Goal: Transaction & Acquisition: Subscribe to service/newsletter

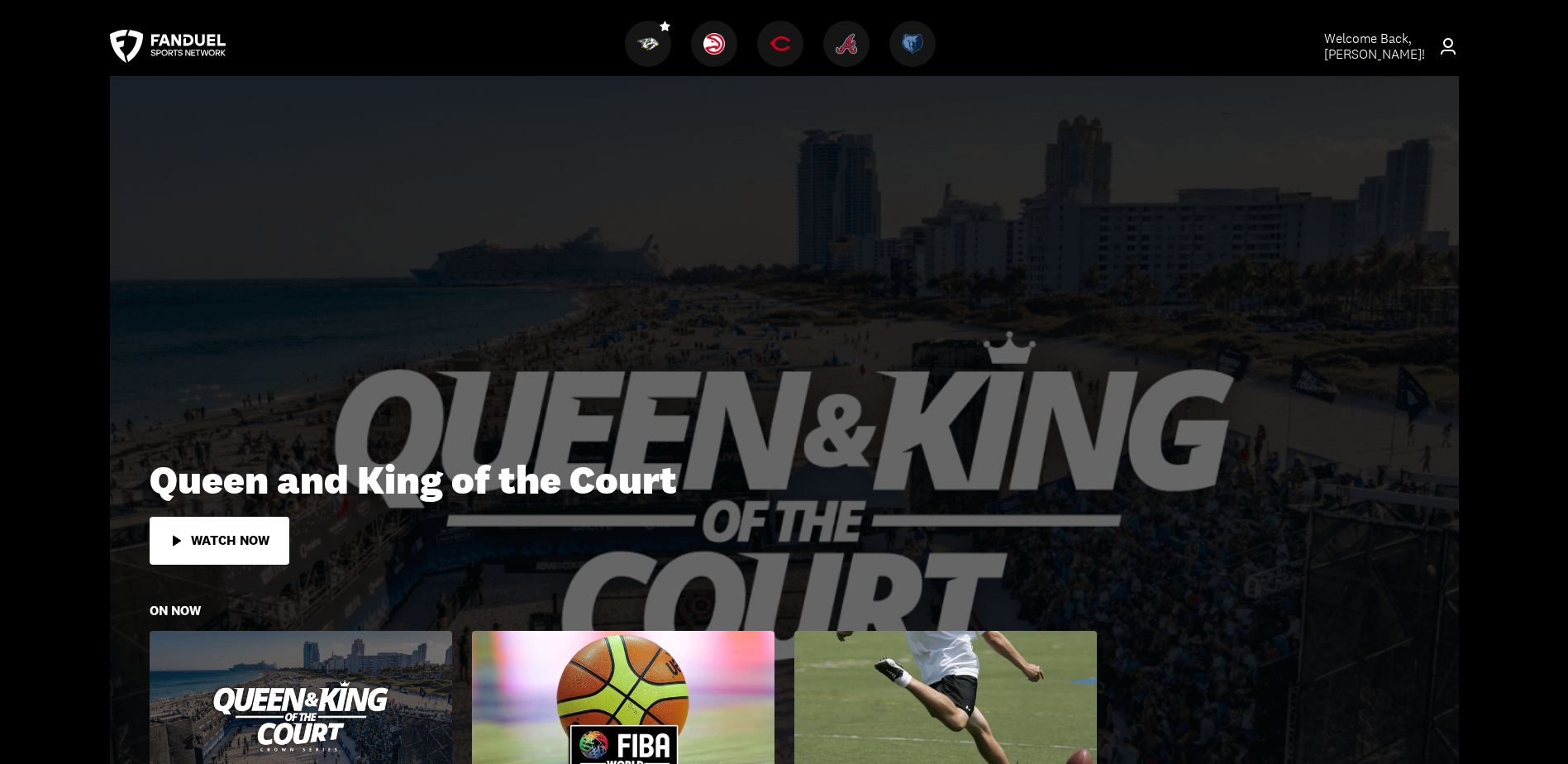
click at [1350, 49] on span "Welcome Back, chris r statkiewicz !" at bounding box center [1374, 46] width 101 height 33
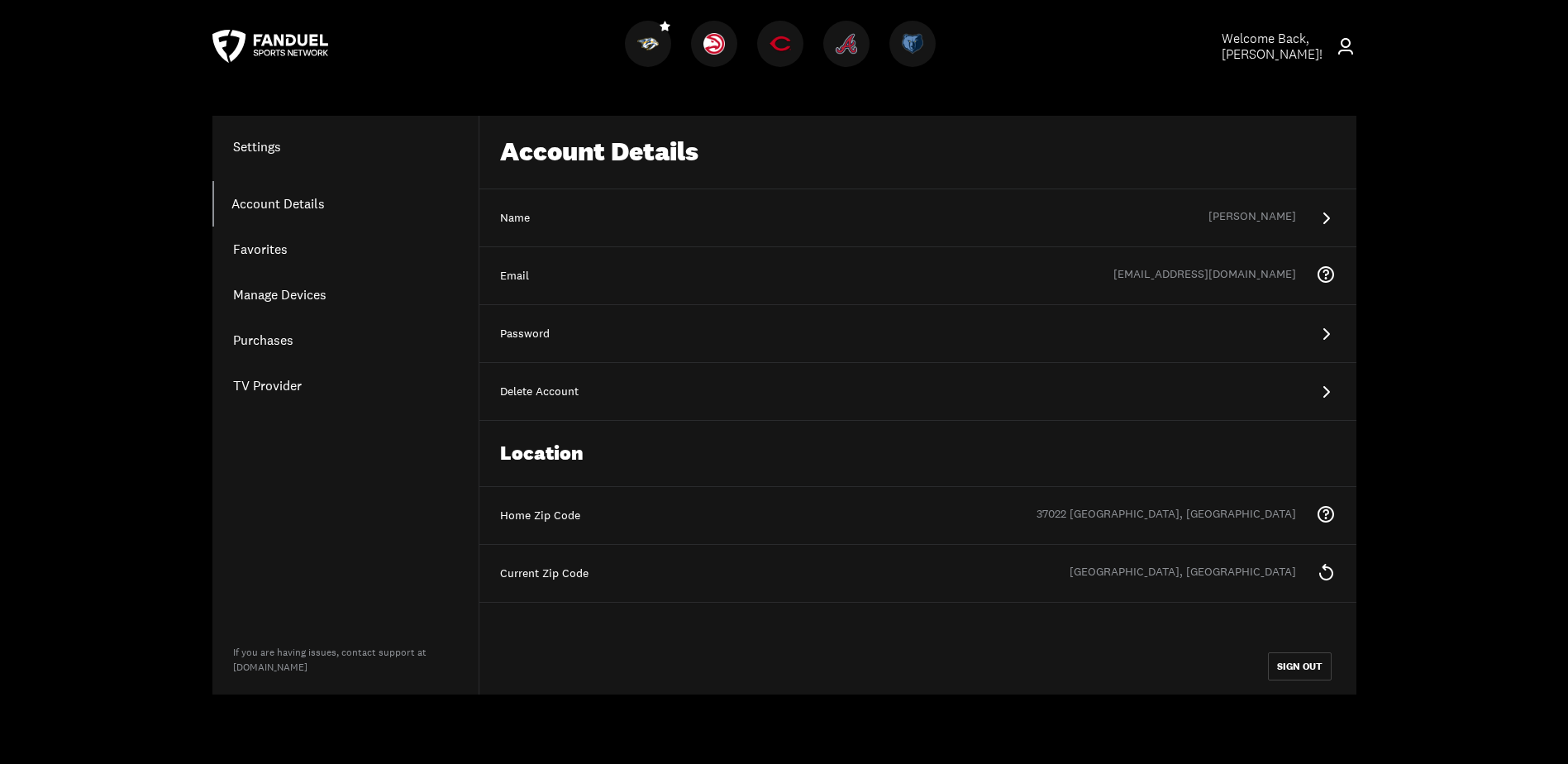
click at [265, 336] on link "Purchases" at bounding box center [345, 340] width 266 height 45
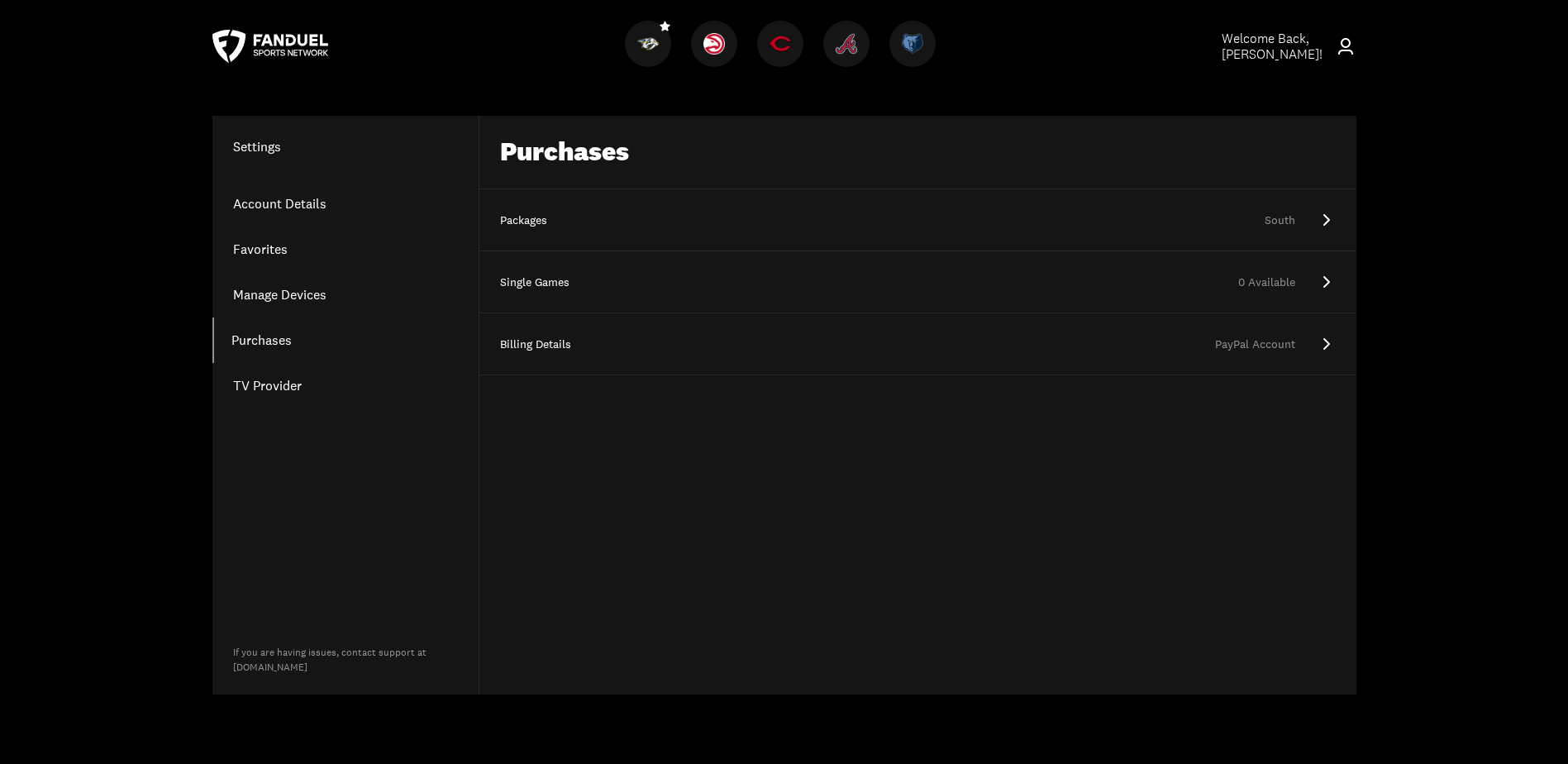
click at [1088, 210] on link "Packages South" at bounding box center [917, 220] width 876 height 62
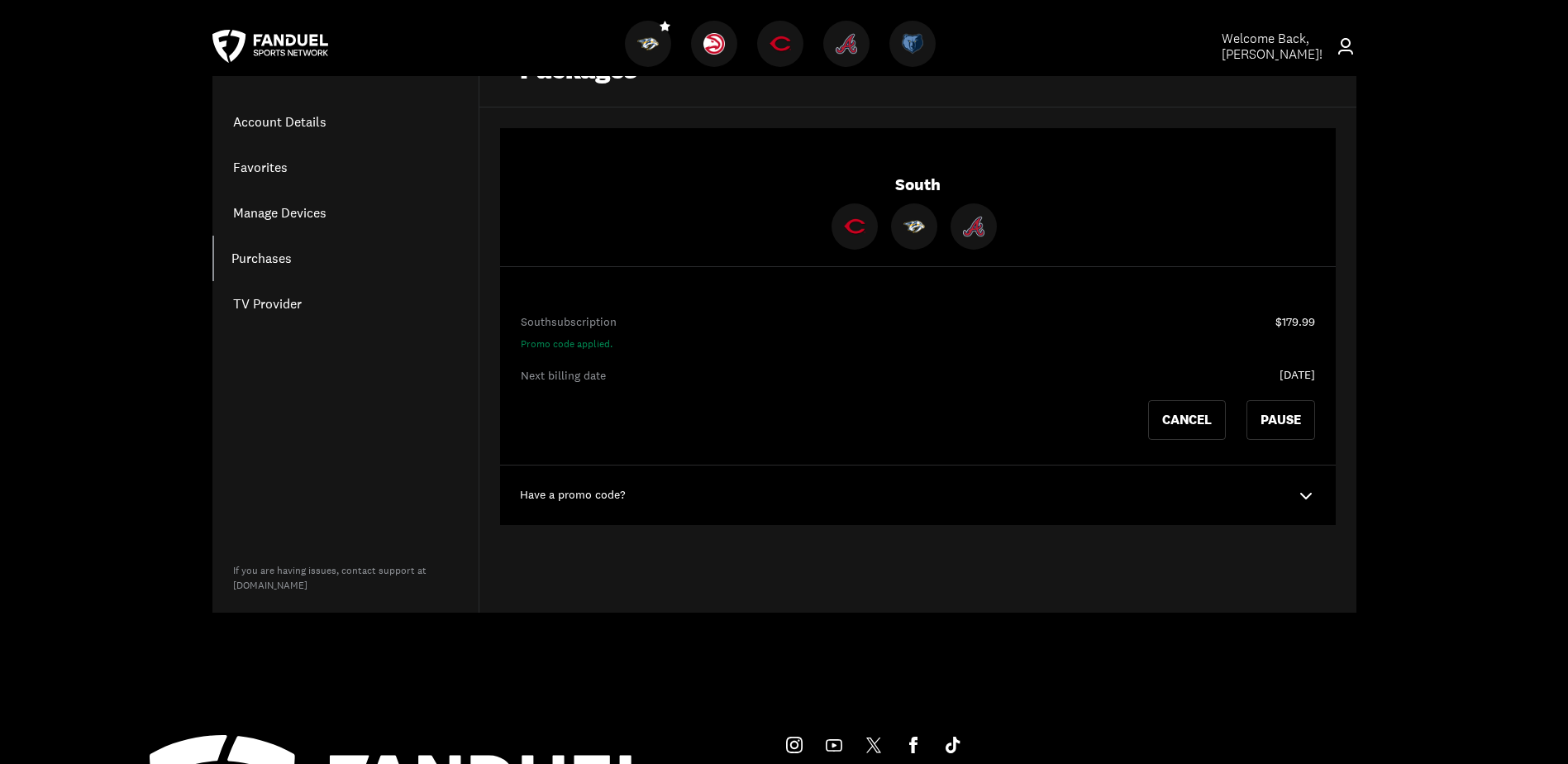
scroll to position [82, 0]
click at [1280, 491] on div "Have a promo code?" at bounding box center [917, 494] width 836 height 60
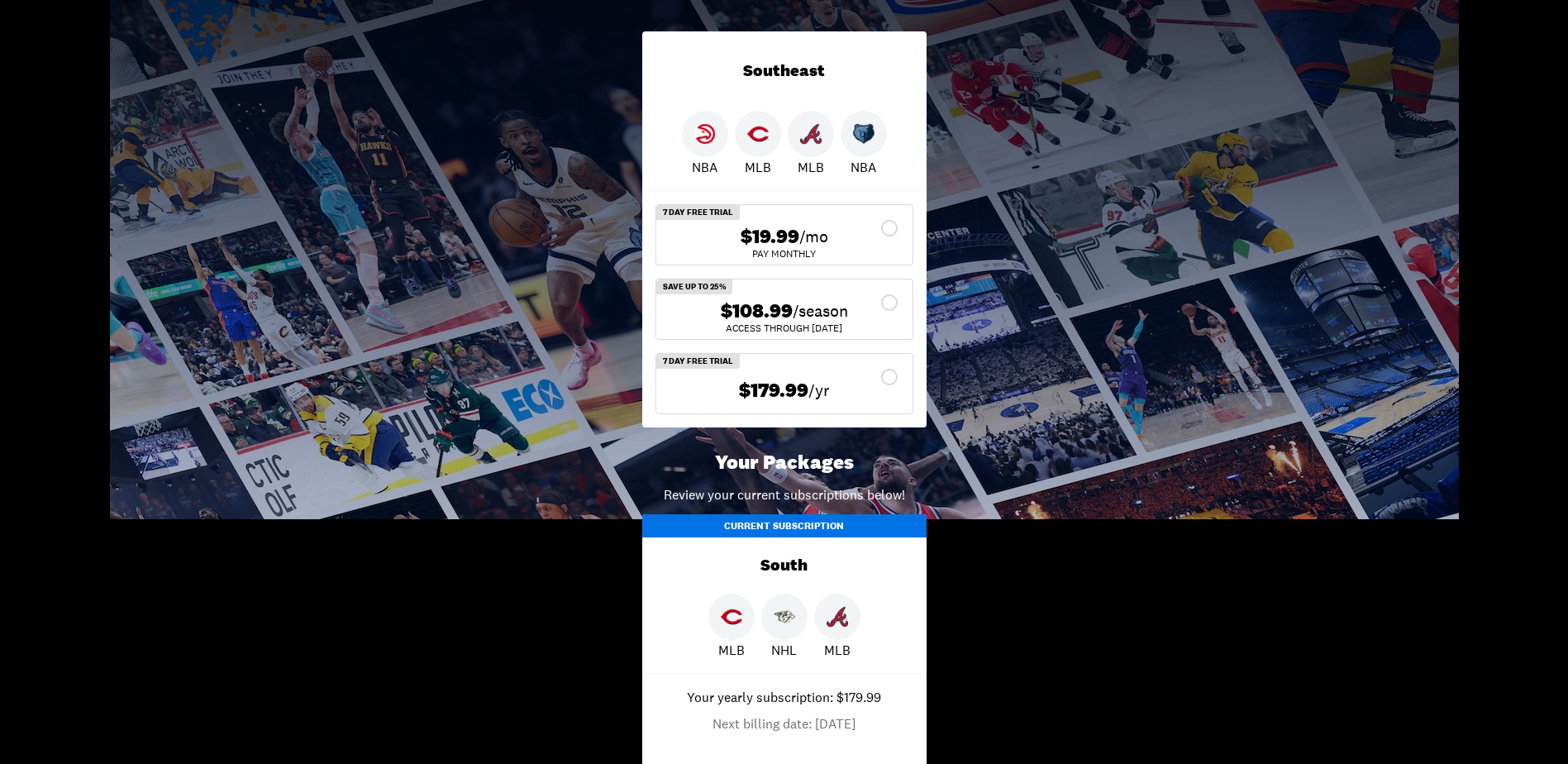
scroll to position [82, 0]
